Goal: Task Accomplishment & Management: Complete application form

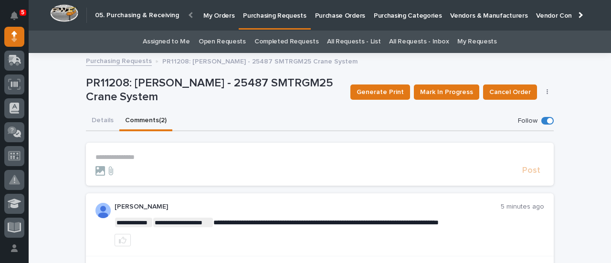
scroll to position [96, 0]
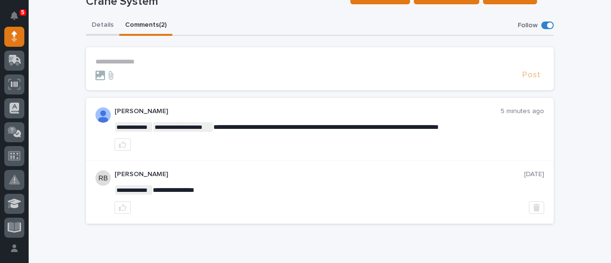
click at [99, 24] on div "**********" at bounding box center [320, 124] width 468 height 216
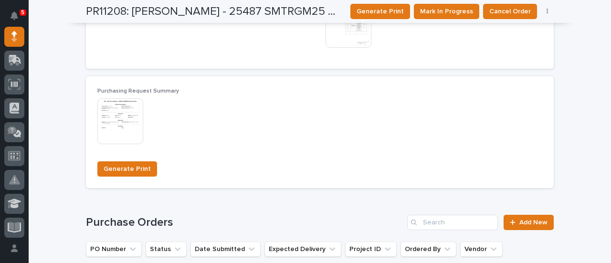
scroll to position [819, 0]
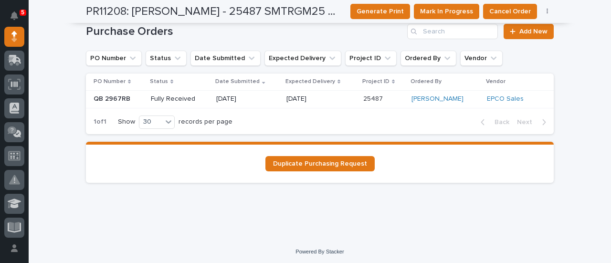
click at [162, 101] on p "Fully Received" at bounding box center [180, 99] width 58 height 8
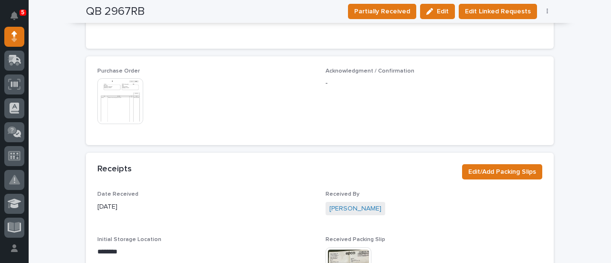
scroll to position [573, 0]
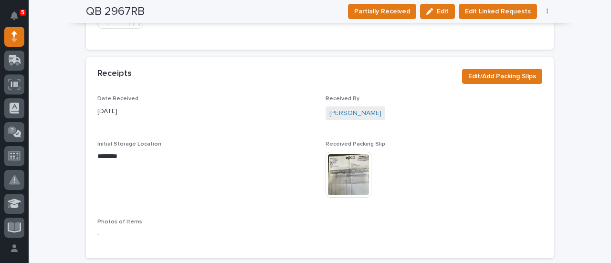
click at [352, 172] on img at bounding box center [349, 175] width 46 height 46
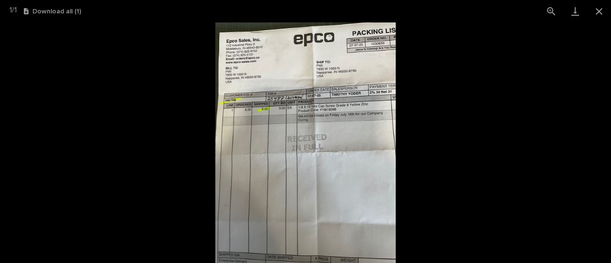
click at [341, 162] on img at bounding box center [305, 142] width 180 height 241
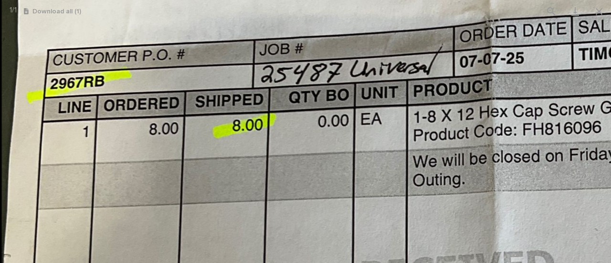
drag, startPoint x: 217, startPoint y: 60, endPoint x: 512, endPoint y: 286, distance: 371.3
click at [512, 263] on html "**********" at bounding box center [305, 131] width 611 height 263
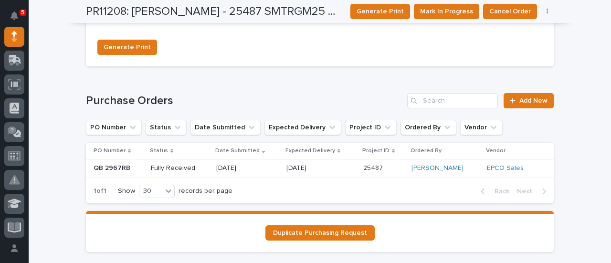
scroll to position [764, 0]
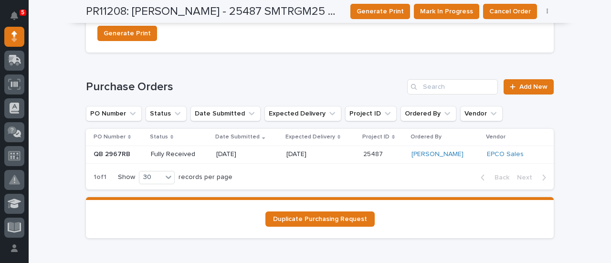
click at [180, 156] on p "Fully Received" at bounding box center [180, 154] width 58 height 8
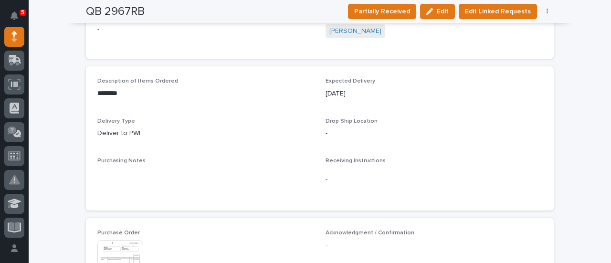
scroll to position [411, 0]
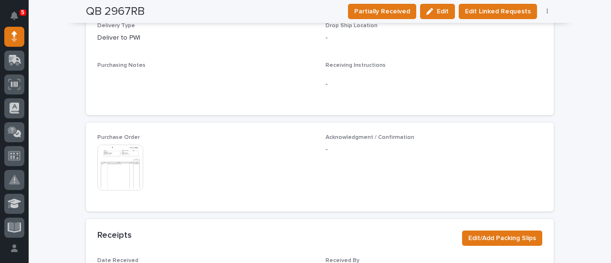
click at [115, 157] on img at bounding box center [120, 168] width 46 height 46
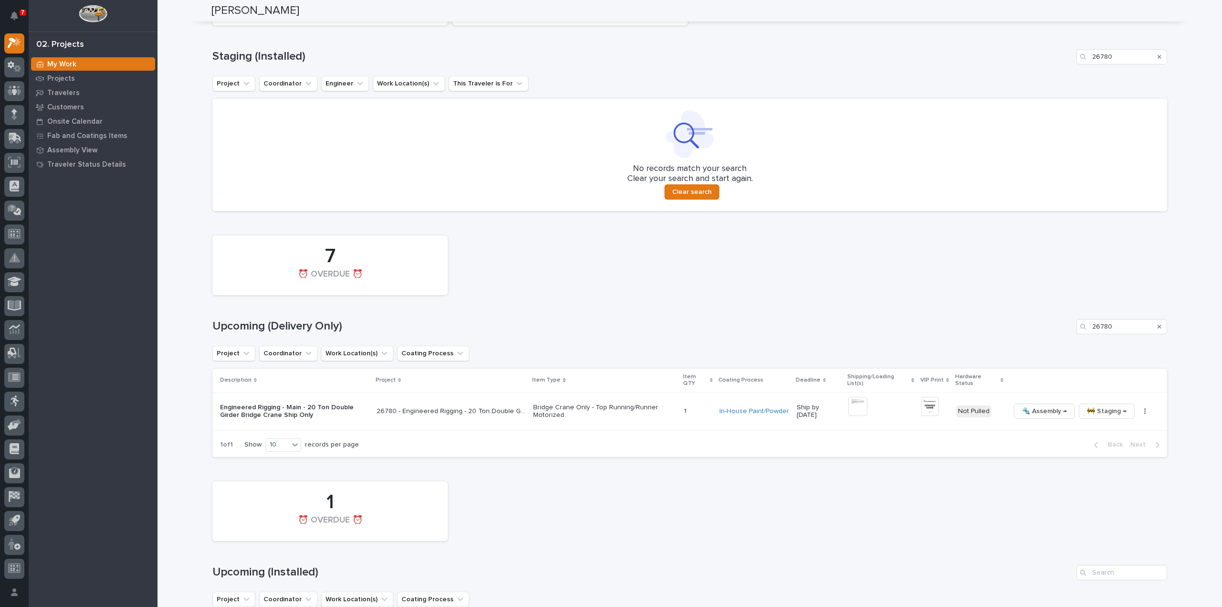
click at [1158, 55] on icon "Search" at bounding box center [1160, 57] width 4 height 4
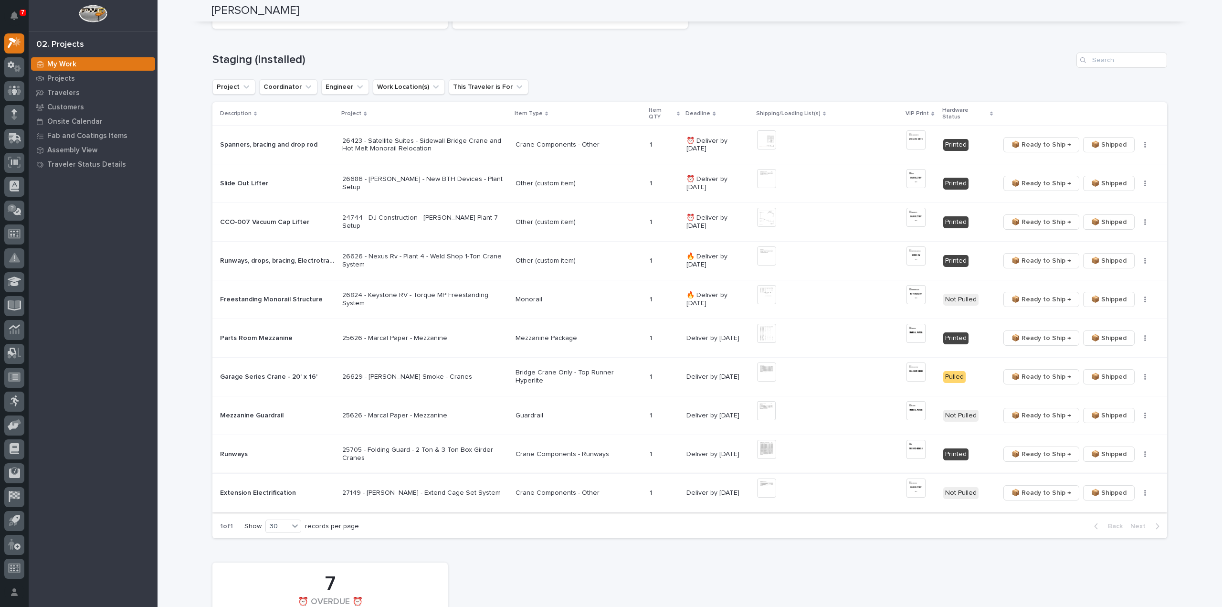
scroll to position [653, 0]
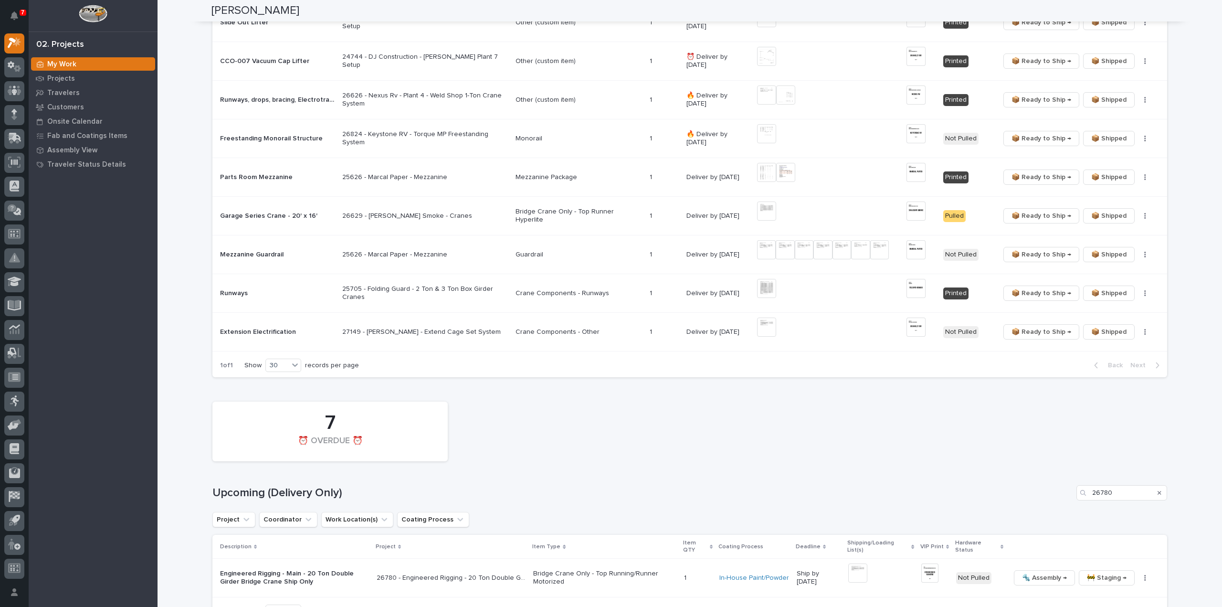
click at [1158, 491] on icon "Search" at bounding box center [1160, 493] width 4 height 4
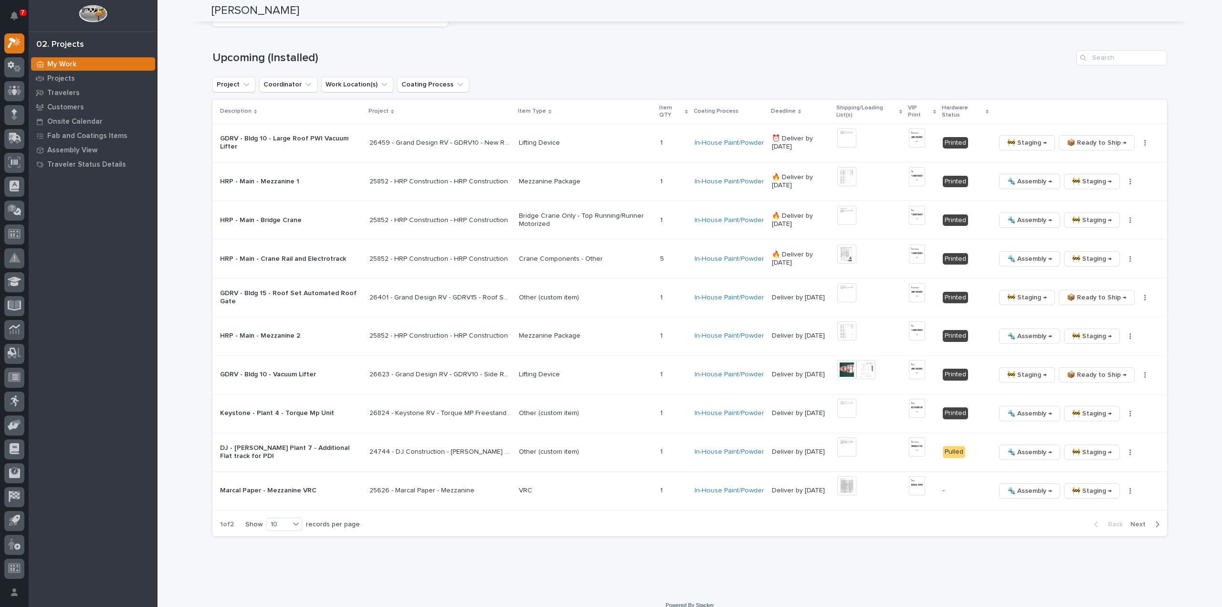
scroll to position [1300, 0]
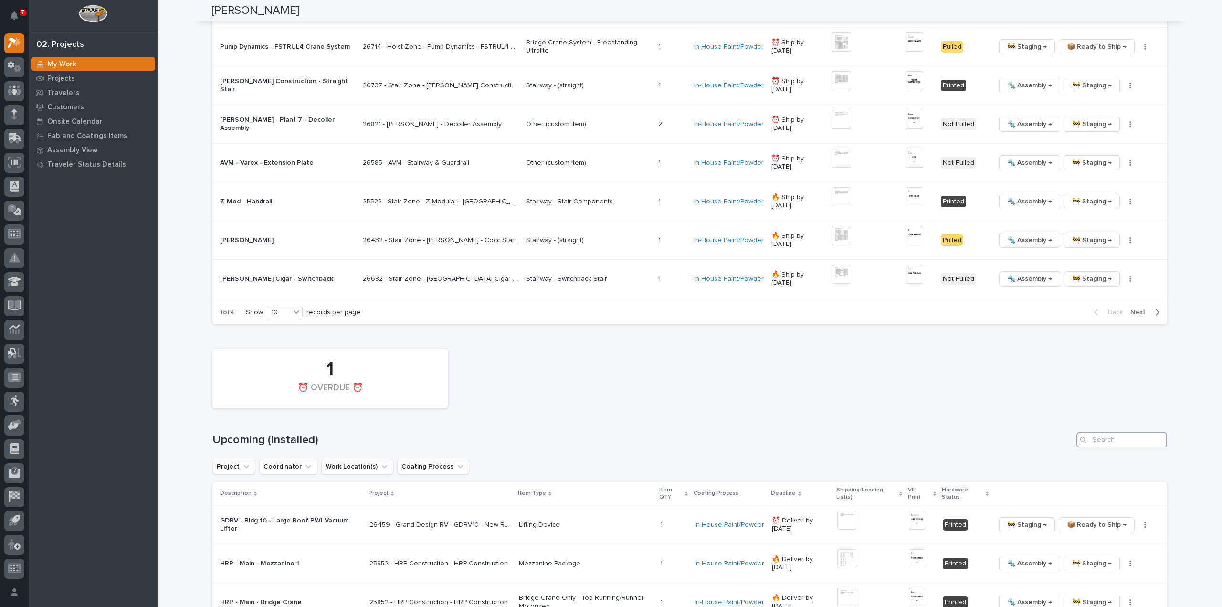
click at [1119, 432] on input "Search" at bounding box center [1122, 439] width 91 height 15
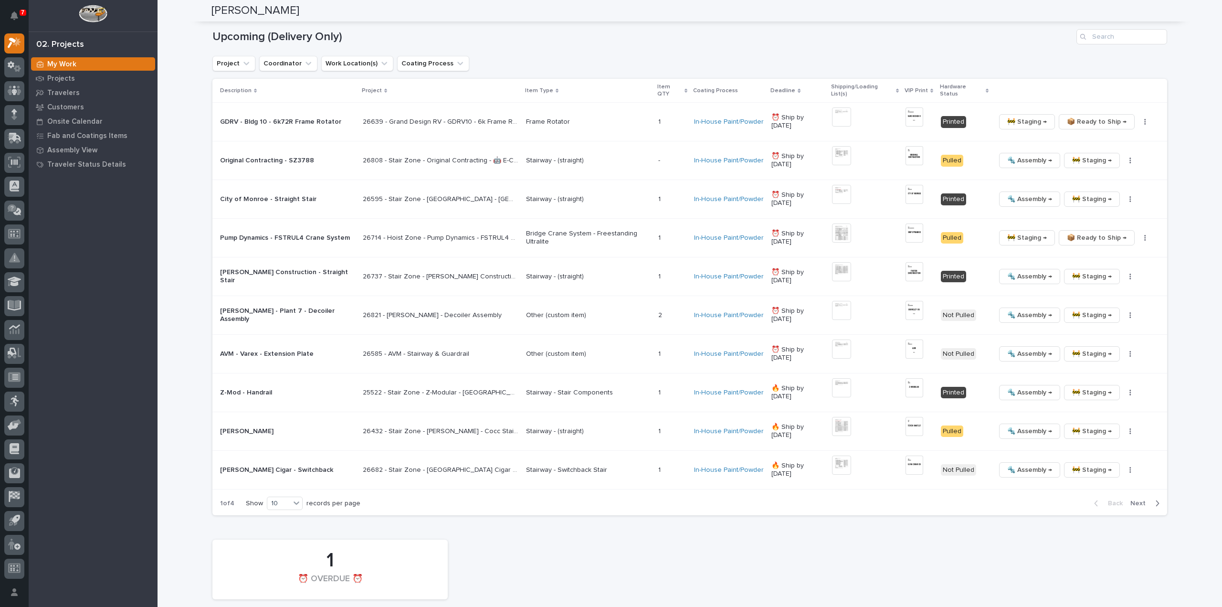
scroll to position [1013, 0]
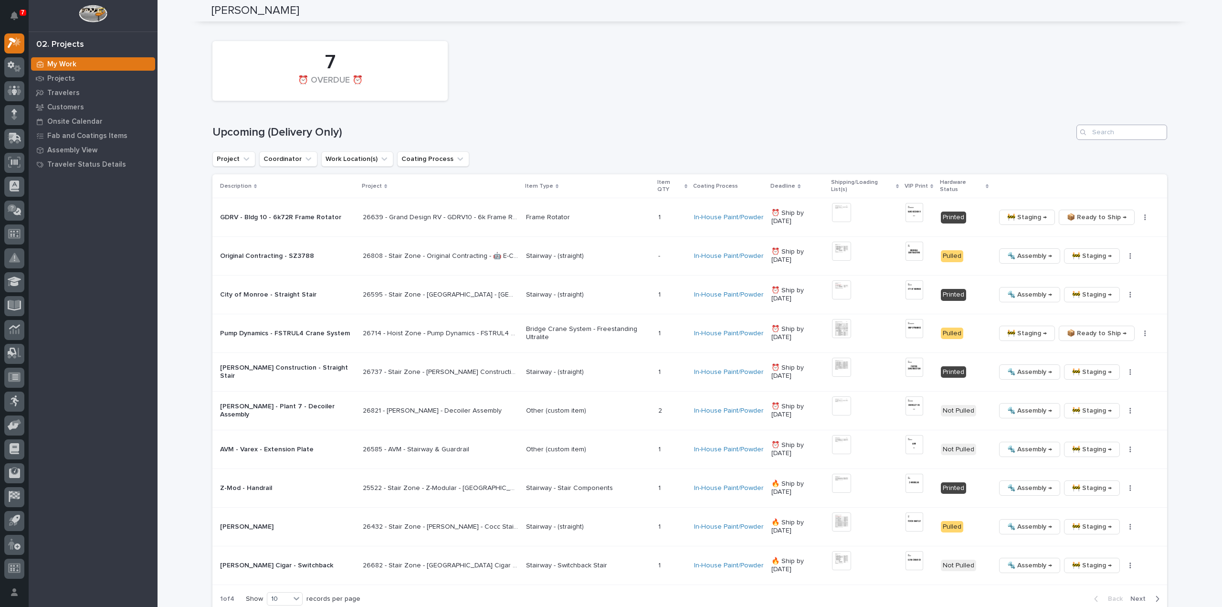
type input "27177"
click at [1099, 127] on input "Search" at bounding box center [1122, 132] width 91 height 15
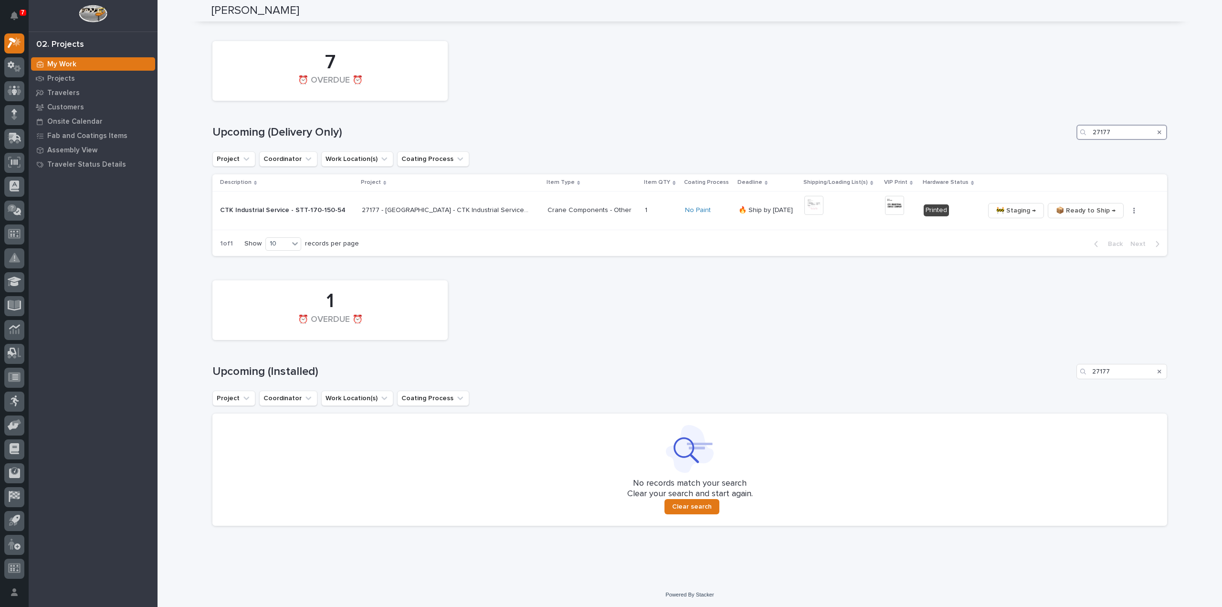
scroll to position [1006, 0]
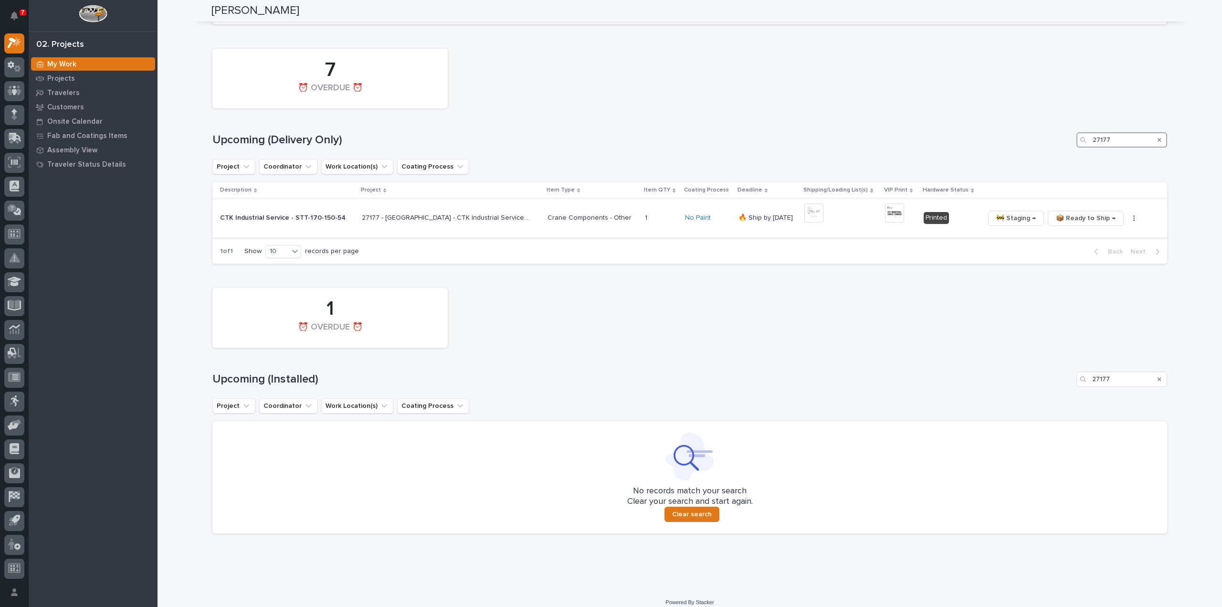
type input "27177"
click at [1128, 215] on button "button" at bounding box center [1134, 218] width 13 height 7
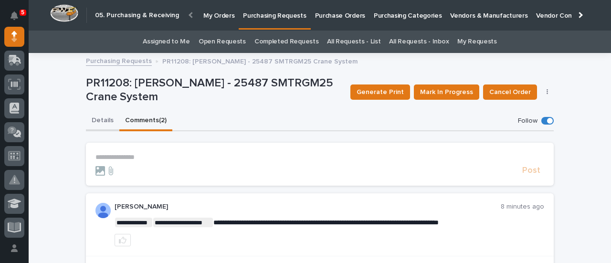
click at [104, 121] on button "Details" at bounding box center [102, 121] width 33 height 20
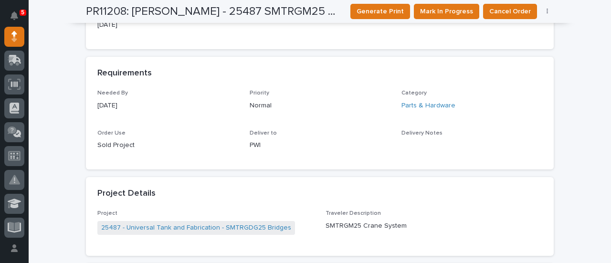
scroll to position [478, 0]
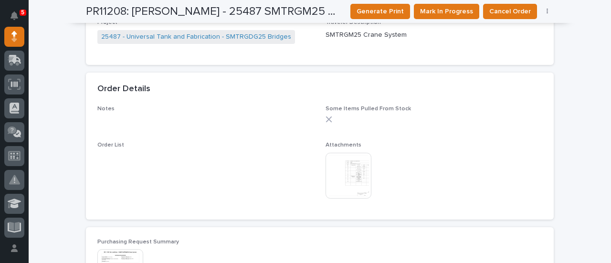
click at [354, 172] on img at bounding box center [349, 176] width 46 height 46
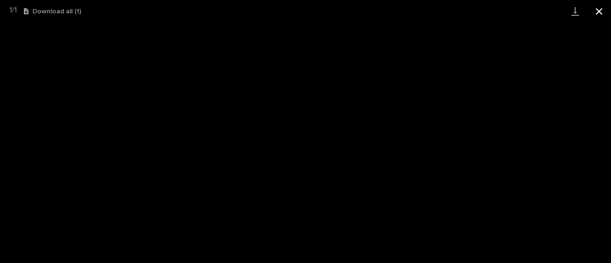
click at [599, 15] on button "Close gallery" at bounding box center [599, 11] width 24 height 22
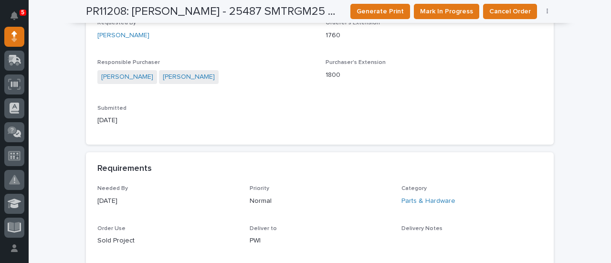
scroll to position [0, 0]
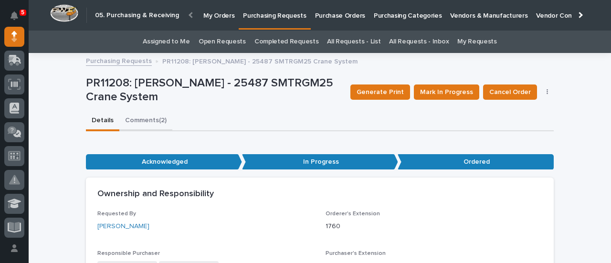
click at [145, 120] on button "Comments (2)" at bounding box center [145, 121] width 53 height 20
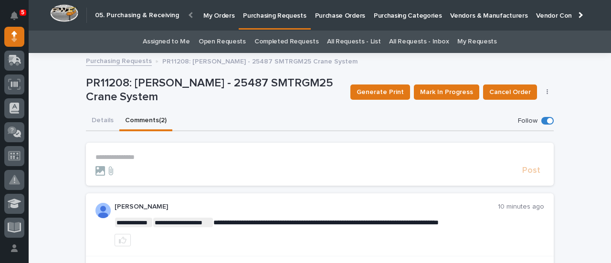
click at [160, 159] on p "**********" at bounding box center [320, 157] width 449 height 8
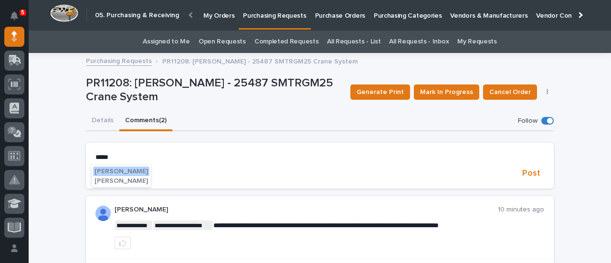
click at [112, 173] on span "[PERSON_NAME]" at bounding box center [121, 171] width 53 height 7
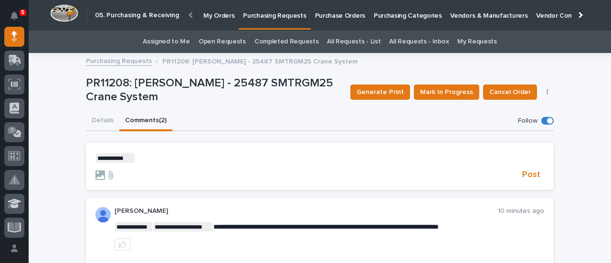
click at [140, 154] on p "**********" at bounding box center [320, 158] width 449 height 10
click at [107, 121] on button "Details" at bounding box center [102, 121] width 33 height 20
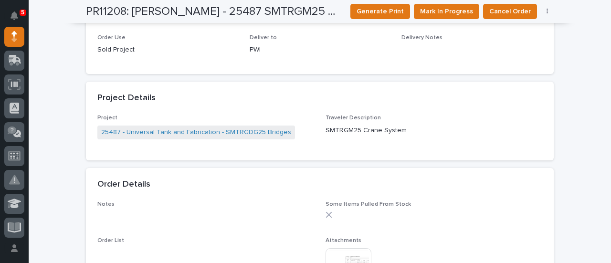
scroll to position [573, 0]
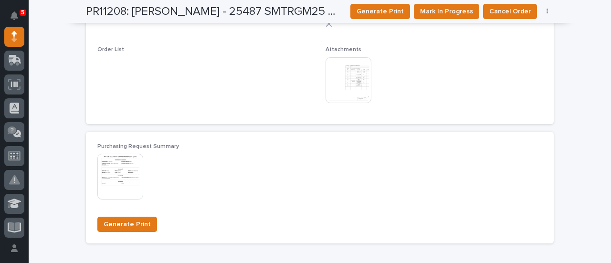
click at [349, 86] on img at bounding box center [349, 80] width 46 height 46
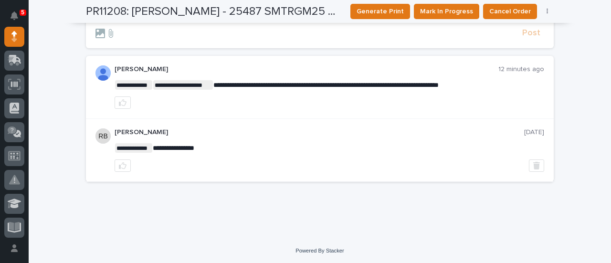
scroll to position [42, 0]
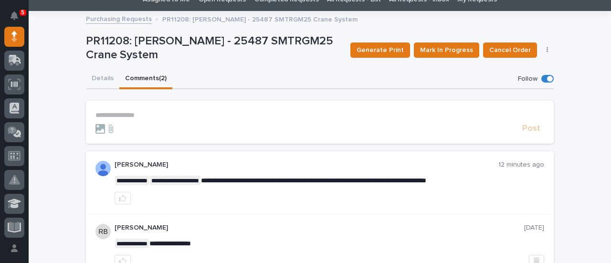
click at [136, 115] on p "**********" at bounding box center [320, 115] width 449 height 8
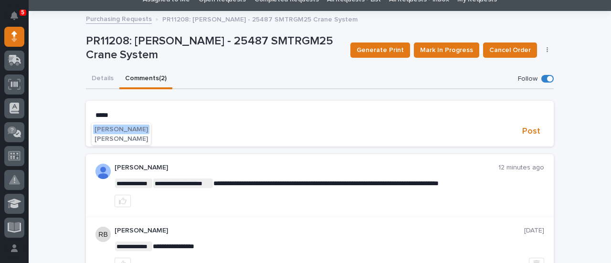
click at [128, 132] on span "[PERSON_NAME]" at bounding box center [121, 129] width 53 height 7
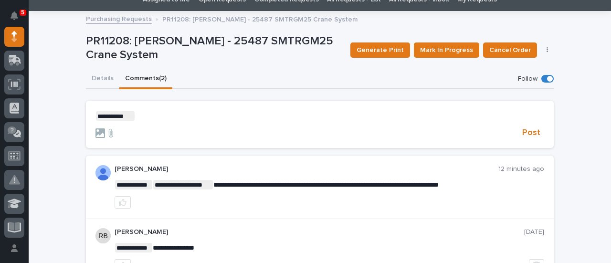
click at [155, 112] on p "**********" at bounding box center [320, 116] width 449 height 10
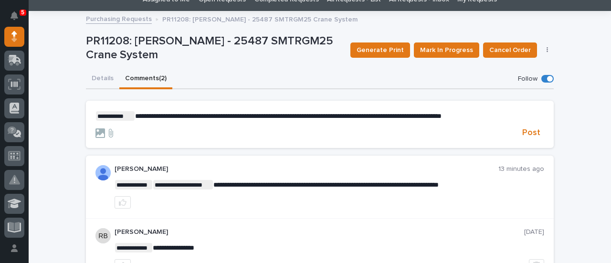
click at [423, 118] on span "**********" at bounding box center [288, 116] width 307 height 7
click at [576, 72] on div "**********" at bounding box center [320, 174] width 583 height 325
click at [284, 115] on span "**********" at bounding box center [288, 116] width 307 height 7
click at [343, 117] on span "**********" at bounding box center [289, 116] width 309 height 7
click at [347, 117] on span "**********" at bounding box center [306, 116] width 342 height 7
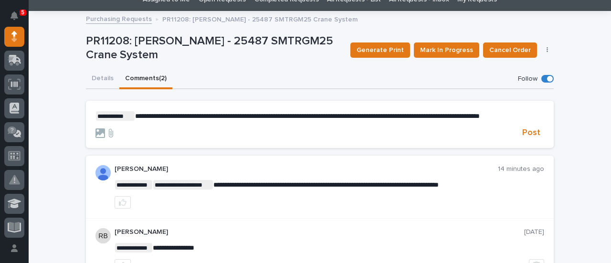
click at [383, 116] on span "**********" at bounding box center [307, 116] width 345 height 7
click at [567, 91] on div "**********" at bounding box center [320, 174] width 583 height 325
click at [532, 138] on span "Post" at bounding box center [531, 132] width 18 height 11
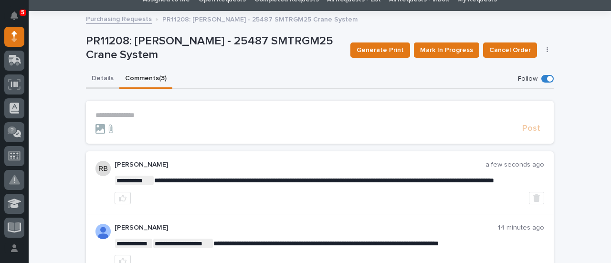
click at [101, 79] on button "Details" at bounding box center [102, 79] width 33 height 20
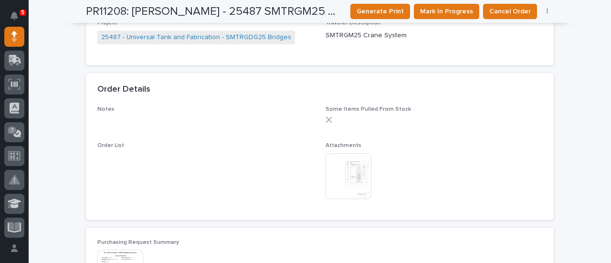
scroll to position [478, 0]
click at [352, 182] on img at bounding box center [349, 176] width 46 height 46
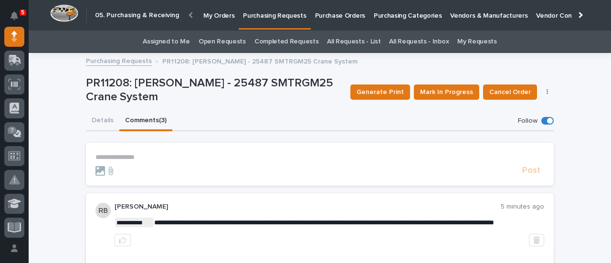
click at [92, 121] on button "Details" at bounding box center [102, 121] width 33 height 20
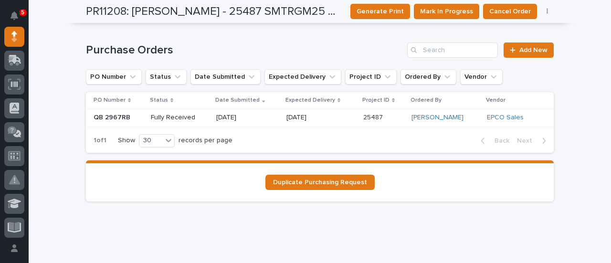
scroll to position [821, 0]
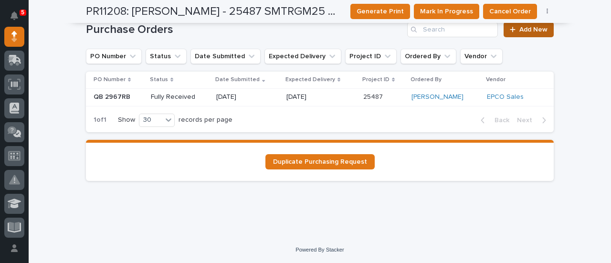
click at [531, 33] on link "Add New" at bounding box center [529, 29] width 50 height 15
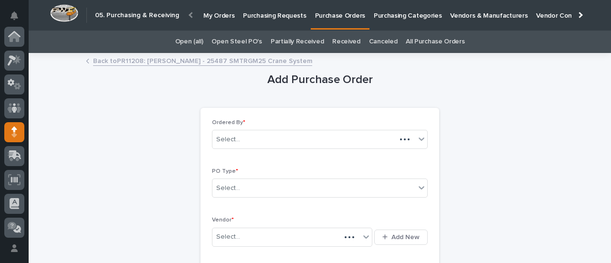
scroll to position [96, 0]
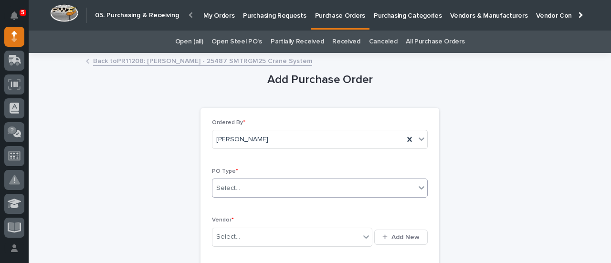
click at [260, 190] on div "Select..." at bounding box center [313, 188] width 203 height 16
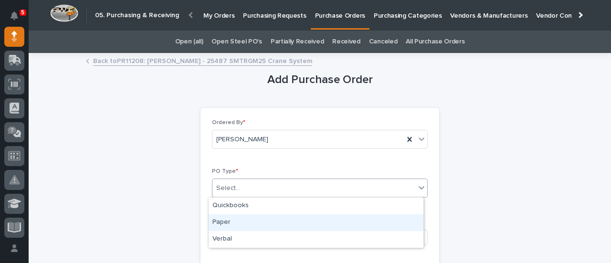
click at [231, 226] on div "Paper" at bounding box center [316, 222] width 215 height 17
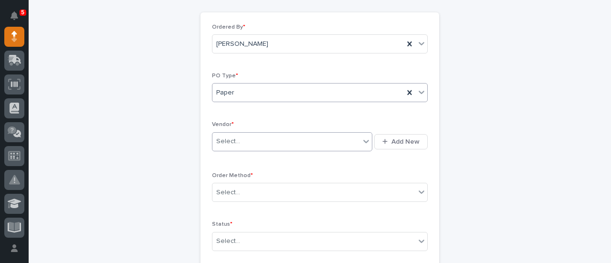
click at [239, 143] on div "Select..." at bounding box center [286, 142] width 148 height 16
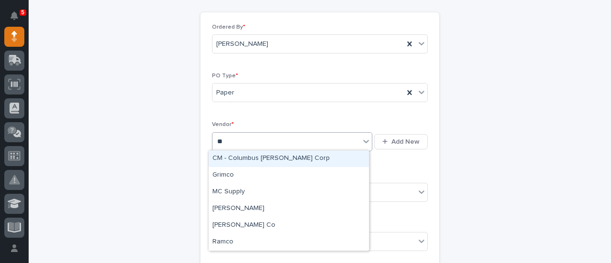
type input "***"
click at [241, 160] on div "McMaster-Carr" at bounding box center [289, 158] width 160 height 17
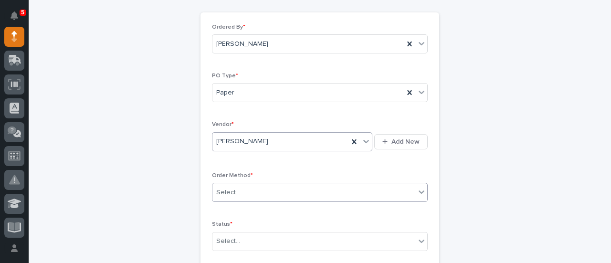
click at [233, 189] on div "Select..." at bounding box center [228, 193] width 24 height 10
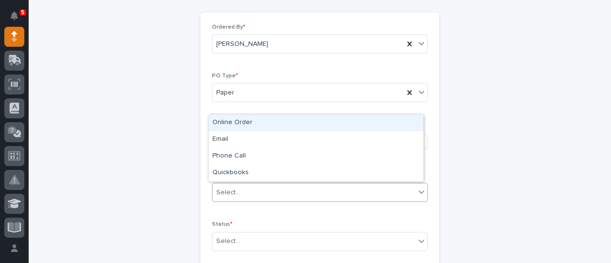
click at [236, 124] on div "Online Order" at bounding box center [316, 123] width 215 height 17
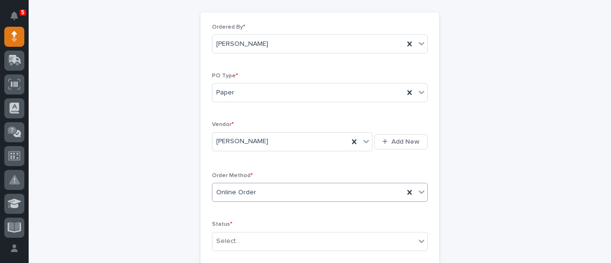
scroll to position [191, 0]
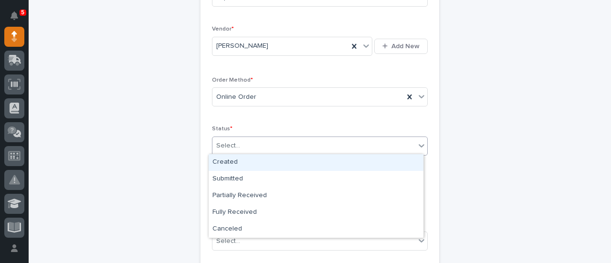
click at [231, 141] on div "Select..." at bounding box center [228, 146] width 24 height 10
click at [231, 144] on div "Select..." at bounding box center [228, 146] width 24 height 10
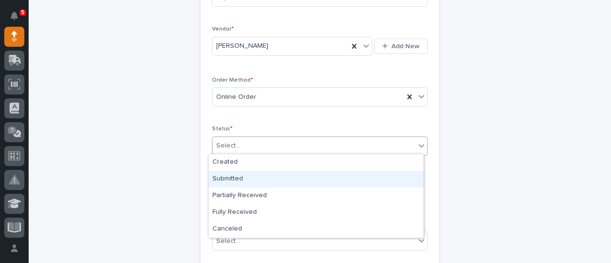
click at [237, 182] on div "Submitted" at bounding box center [316, 179] width 215 height 17
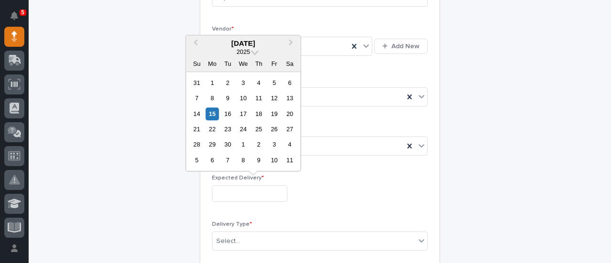
click at [240, 192] on input "text" at bounding box center [249, 193] width 75 height 17
click at [225, 112] on div "16" at bounding box center [228, 113] width 13 height 13
type input "**********"
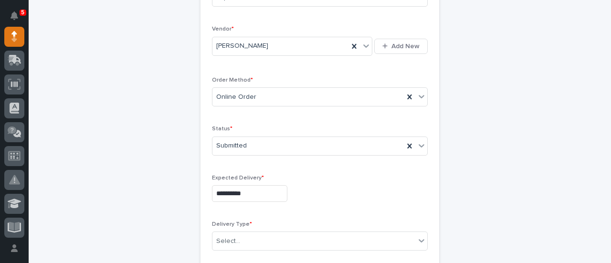
scroll to position [287, 0]
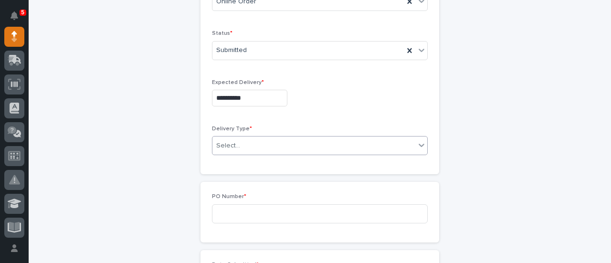
click at [254, 148] on div "Select..." at bounding box center [313, 146] width 203 height 16
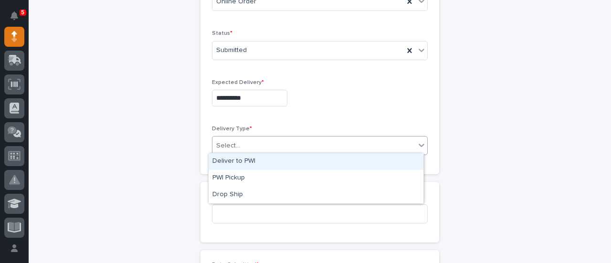
drag, startPoint x: 249, startPoint y: 169, endPoint x: 249, endPoint y: 164, distance: 4.8
click at [249, 164] on div "Deliver to PWI" at bounding box center [316, 161] width 215 height 17
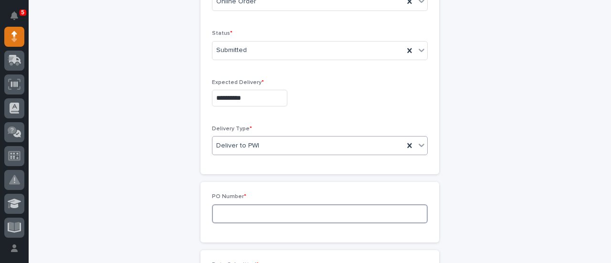
click at [242, 212] on input at bounding box center [320, 213] width 216 height 19
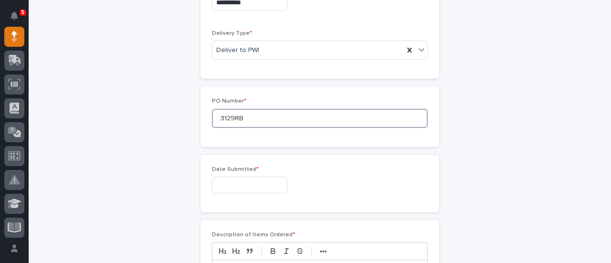
type input "3129RB"
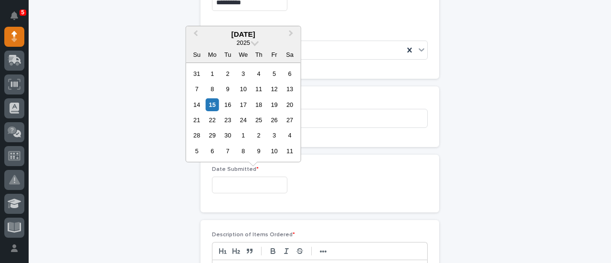
click at [259, 185] on input "text" at bounding box center [249, 185] width 75 height 17
click at [213, 108] on div "15" at bounding box center [212, 104] width 13 height 13
type input "**********"
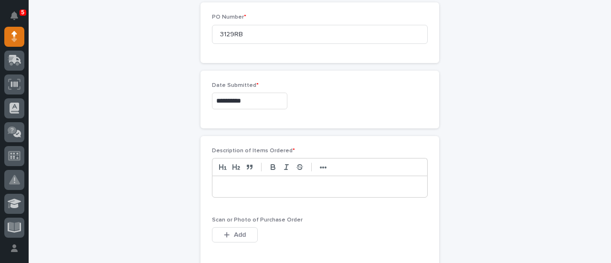
scroll to position [478, 0]
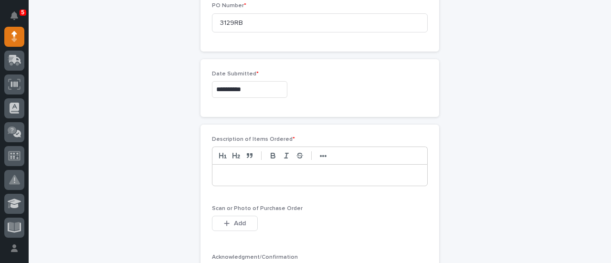
click at [251, 174] on p at bounding box center [320, 175] width 201 height 10
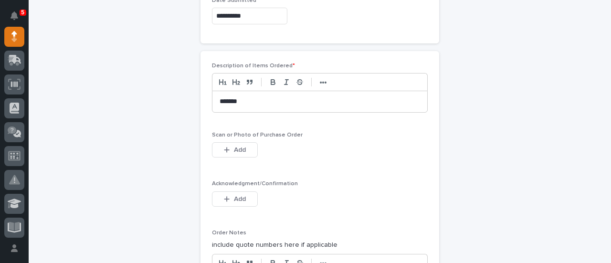
scroll to position [573, 0]
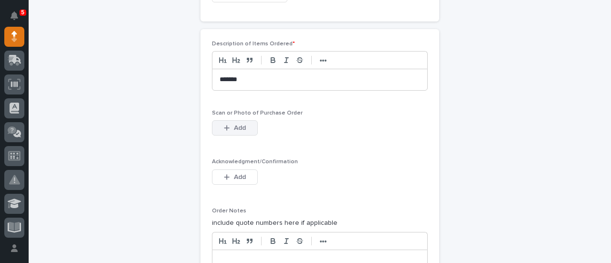
click at [237, 125] on span "Add" at bounding box center [240, 128] width 12 height 9
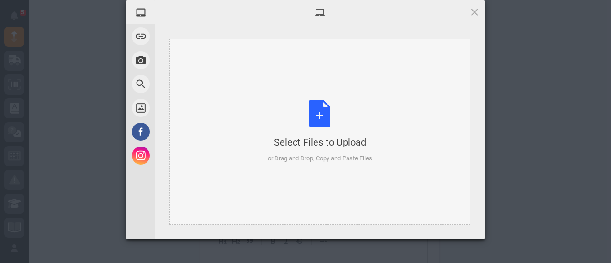
click at [335, 119] on div "Select Files to Upload or Drag and Drop, Copy and Paste Files" at bounding box center [320, 132] width 105 height 64
click at [318, 119] on div "Select Files to Upload or Drag and Drop, Copy and Paste Files" at bounding box center [320, 132] width 105 height 64
click at [318, 117] on div "Select Files to Upload or Drag and Drop, Copy and Paste Files" at bounding box center [320, 132] width 105 height 64
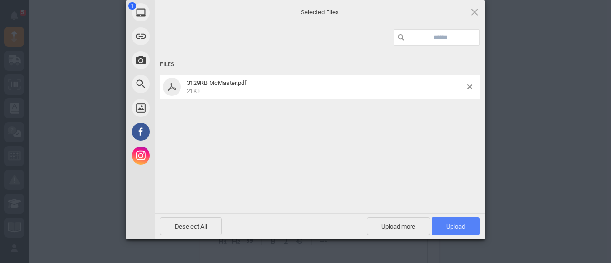
click at [440, 226] on span "Upload 1" at bounding box center [456, 226] width 48 height 18
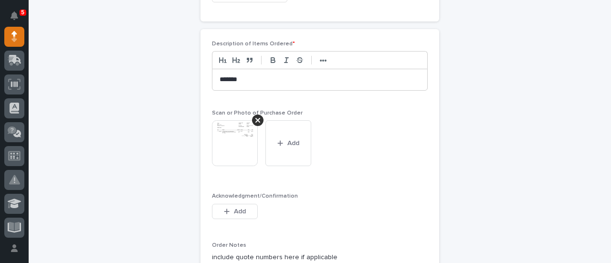
scroll to position [669, 0]
